Goal: Task Accomplishment & Management: Manage account settings

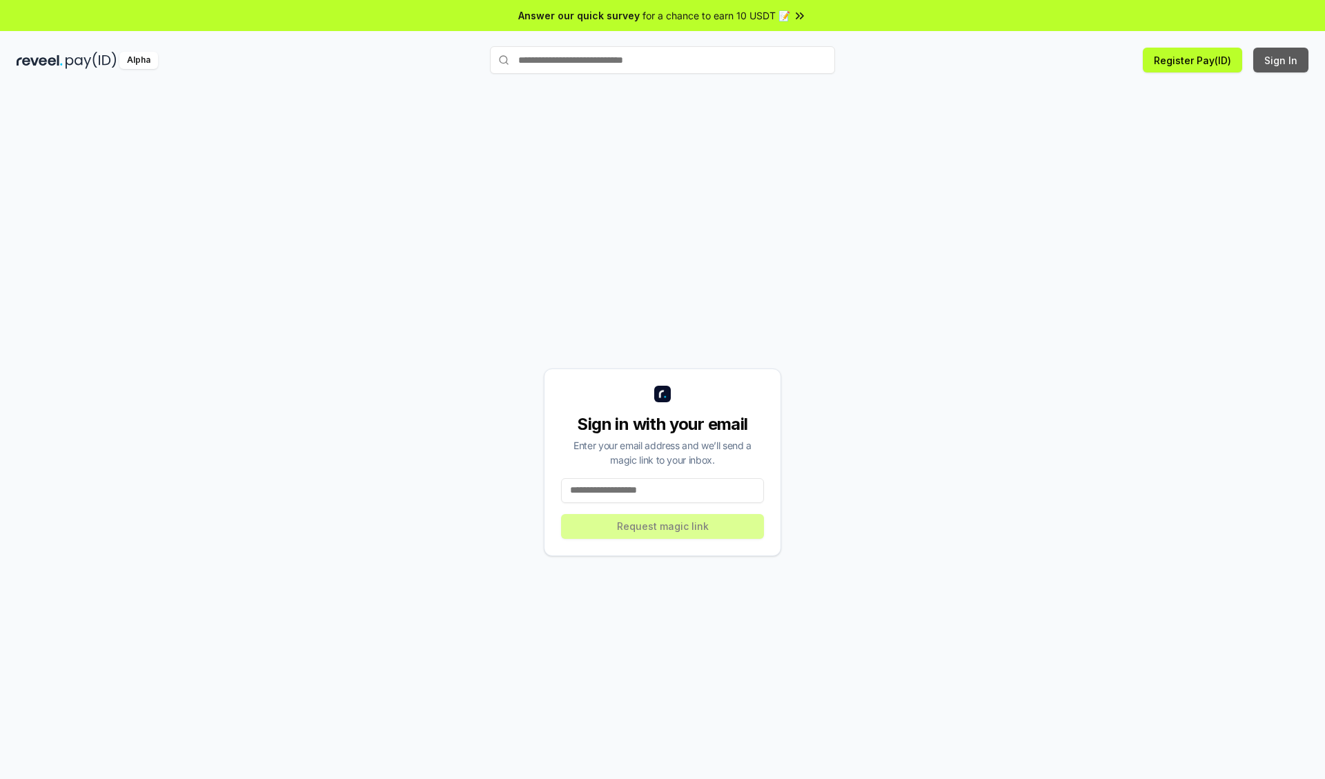
click at [1282, 60] on button "Sign In" at bounding box center [1280, 60] width 55 height 25
type input "**********"
click at [663, 526] on button "Request magic link" at bounding box center [662, 526] width 203 height 25
